Goal: Task Accomplishment & Management: Book appointment/travel/reservation

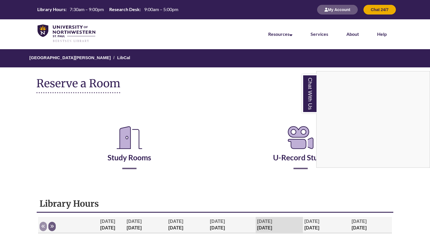
click at [127, 155] on div "Chat With Us" at bounding box center [215, 117] width 430 height 234
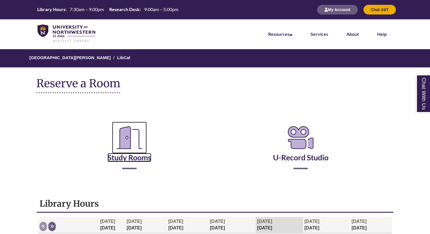
click at [127, 155] on link "Study Rooms" at bounding box center [129, 150] width 44 height 23
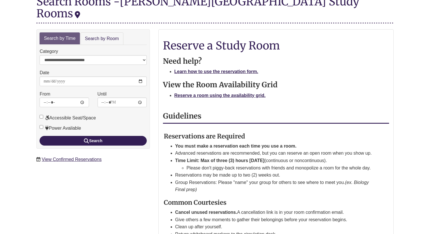
scroll to position [91, 0]
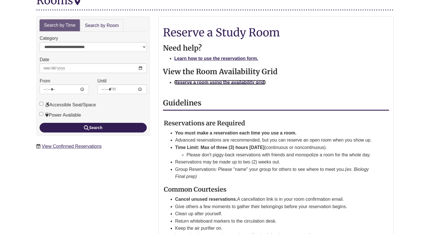
click at [236, 80] on strong "Reserve a room using the availability grid." at bounding box center [219, 82] width 91 height 5
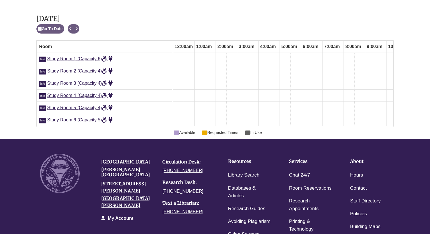
scroll to position [0, 292]
